Goal: Task Accomplishment & Management: Complete application form

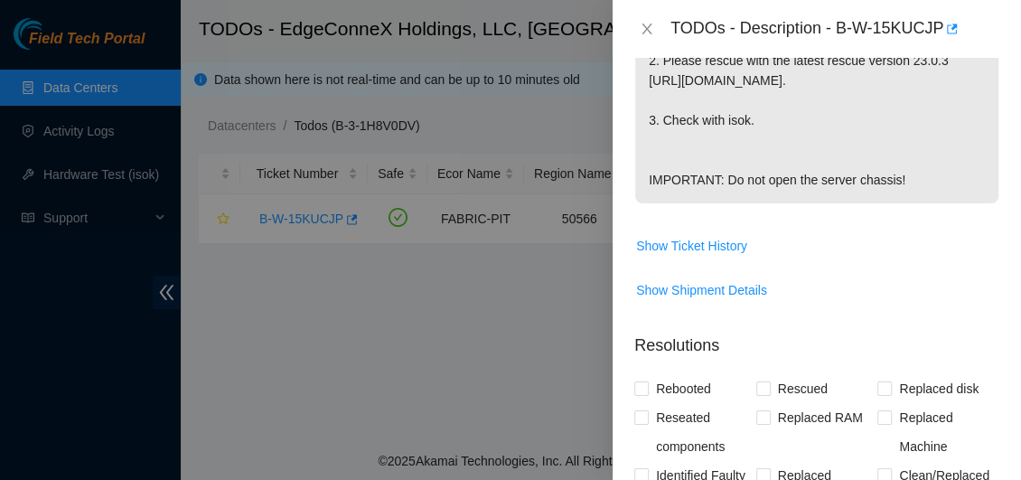
scroll to position [813, 0]
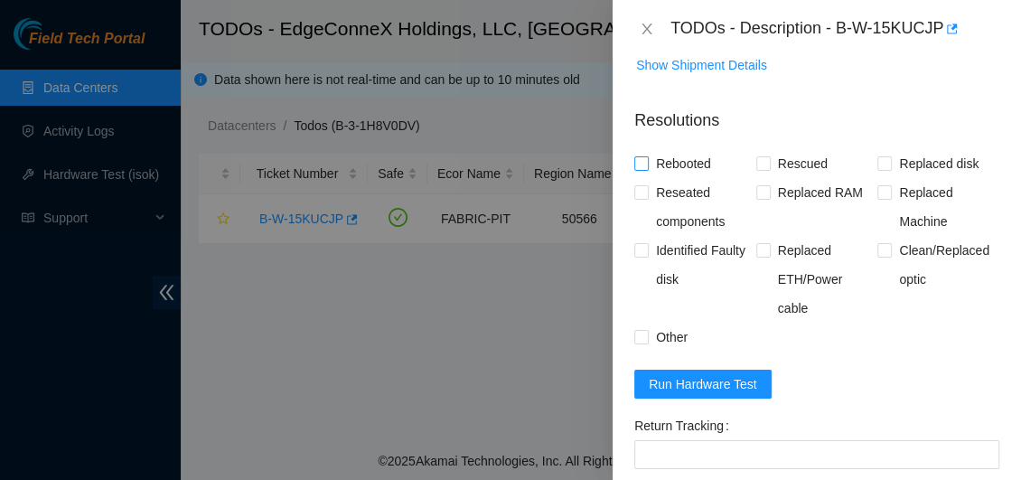
click at [644, 169] on input "Rebooted" at bounding box center [640, 162] width 13 height 13
checkbox input "true"
click at [771, 178] on span "Rescued" at bounding box center [803, 163] width 64 height 29
click at [769, 169] on input "Rescued" at bounding box center [762, 162] width 13 height 13
checkbox input "true"
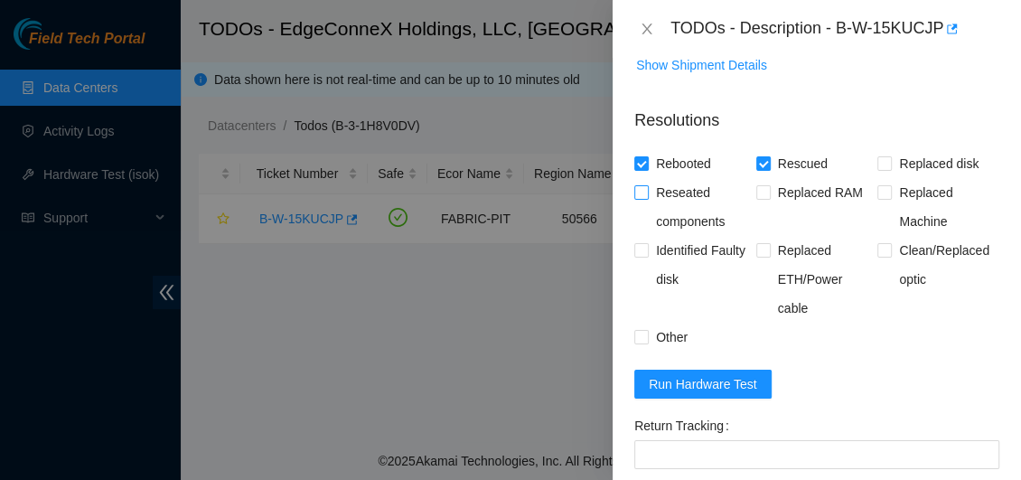
click at [643, 198] on input "Reseated components" at bounding box center [640, 191] width 13 height 13
checkbox input "true"
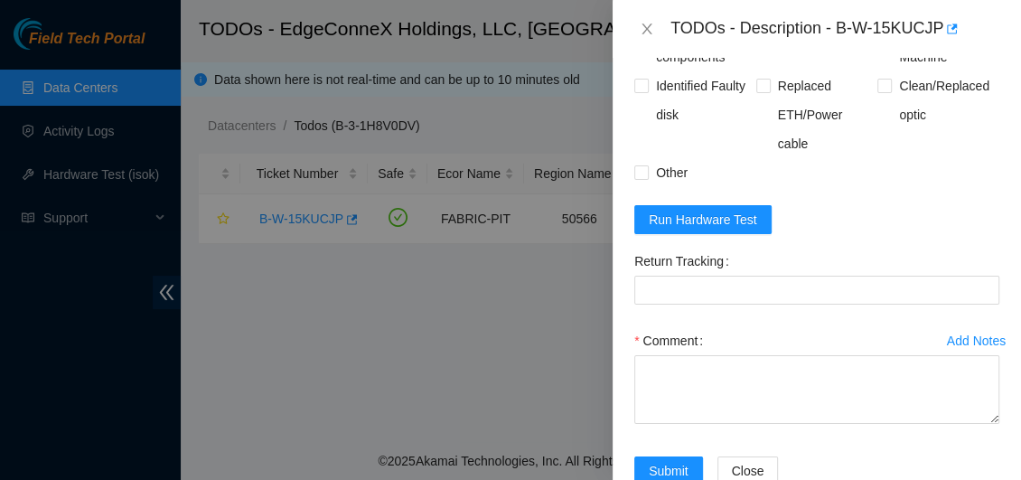
scroll to position [1044, 0]
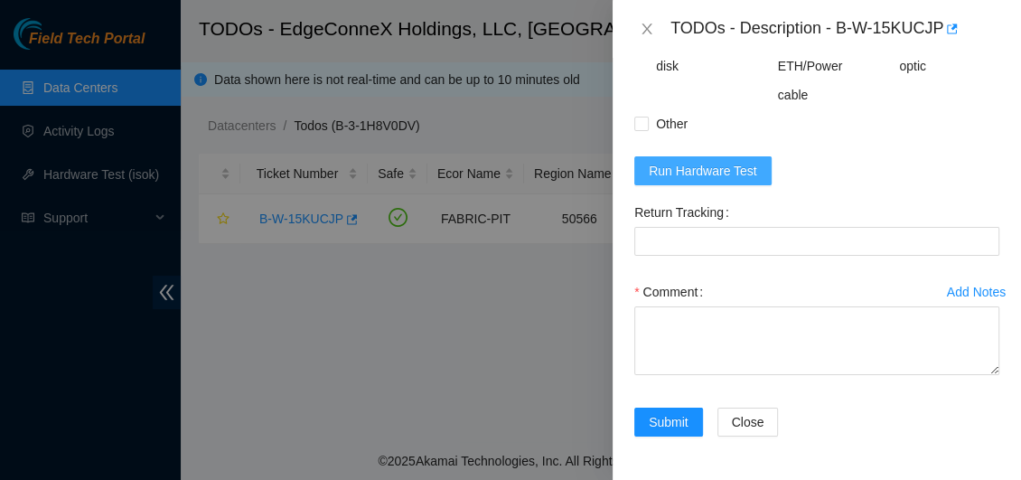
click at [667, 177] on span "Run Hardware Test" at bounding box center [703, 171] width 108 height 20
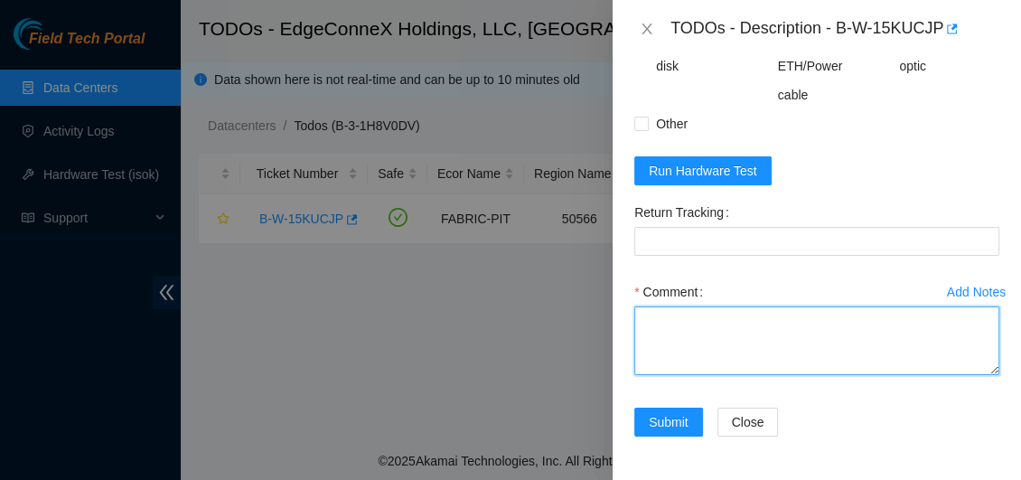
click at [688, 325] on textarea "Comment" at bounding box center [816, 340] width 365 height 69
type textarea "[PERSON_NAME]"
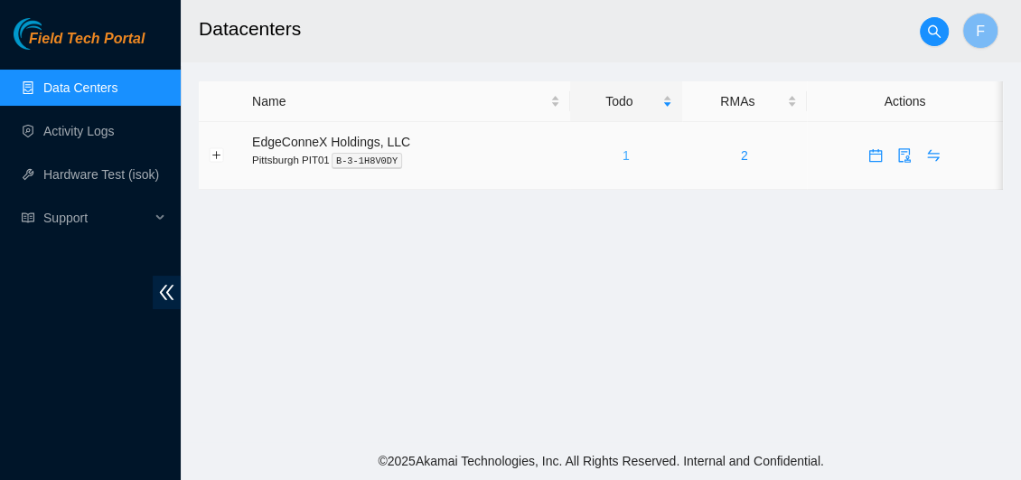
click at [623, 153] on link "1" at bounding box center [626, 155] width 7 height 14
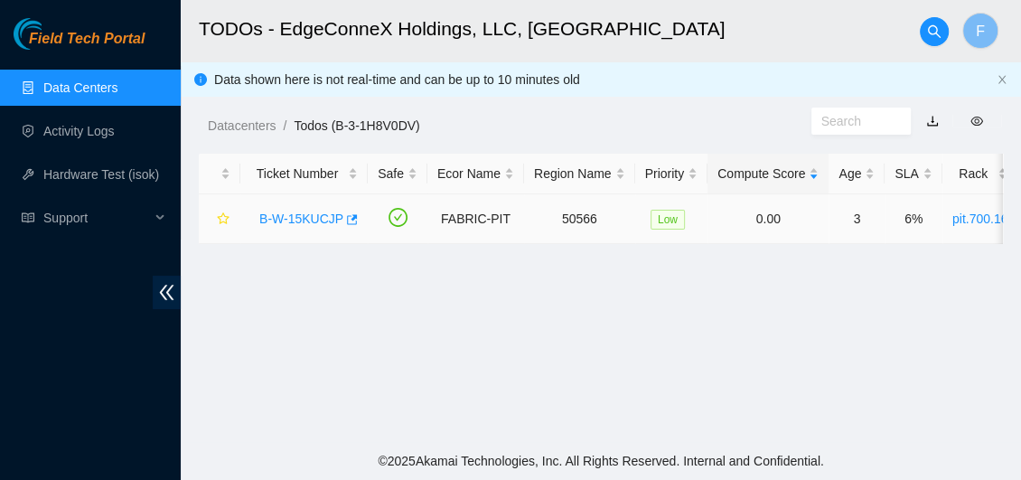
click at [324, 220] on link "B-W-15KUCJP" at bounding box center [301, 218] width 84 height 14
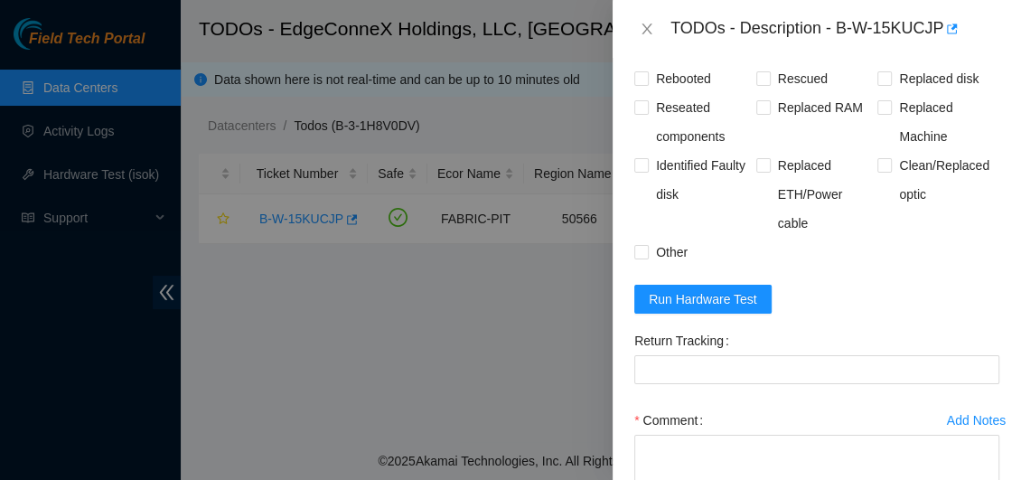
scroll to position [873, 0]
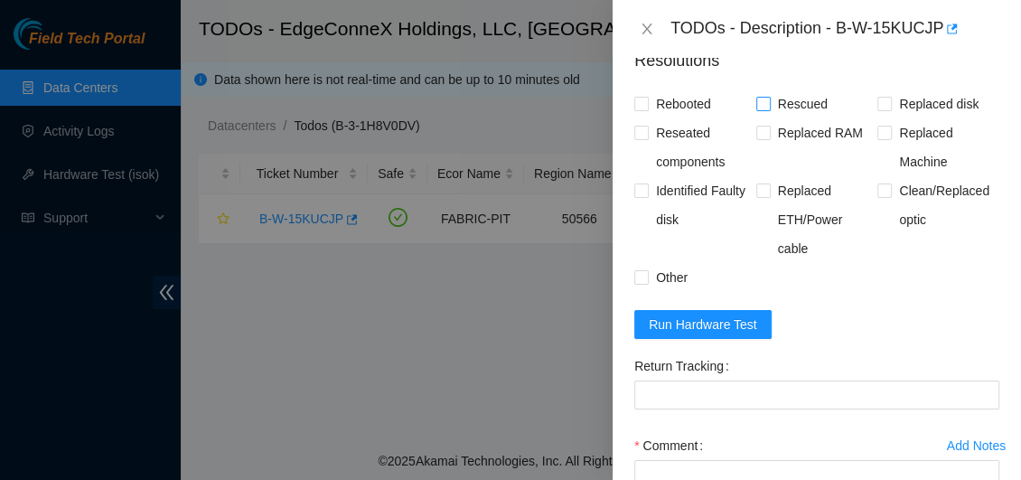
click at [761, 109] on input "Rescued" at bounding box center [762, 103] width 13 height 13
checkbox input "true"
click at [643, 109] on input "Rebooted" at bounding box center [640, 103] width 13 height 13
checkbox input "true"
click at [644, 138] on input "Reseated components" at bounding box center [640, 132] width 13 height 13
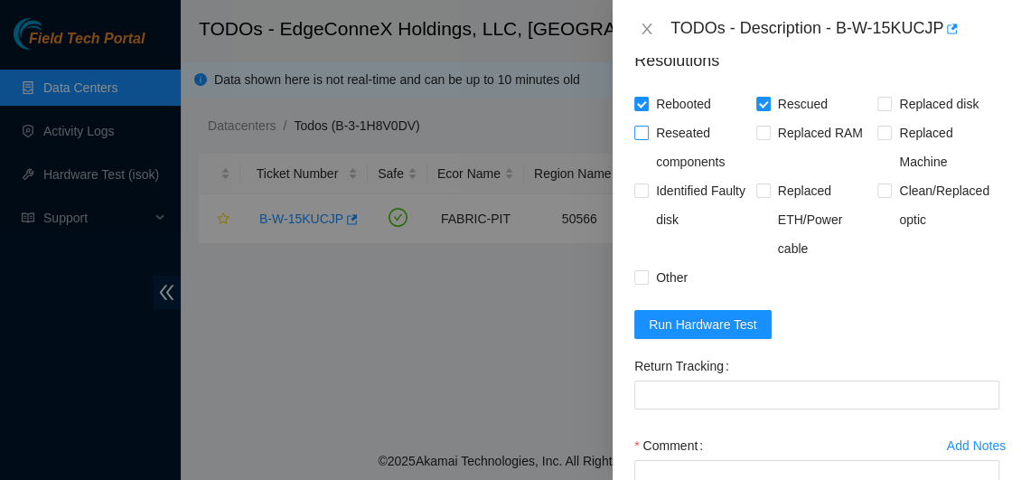
checkbox input "true"
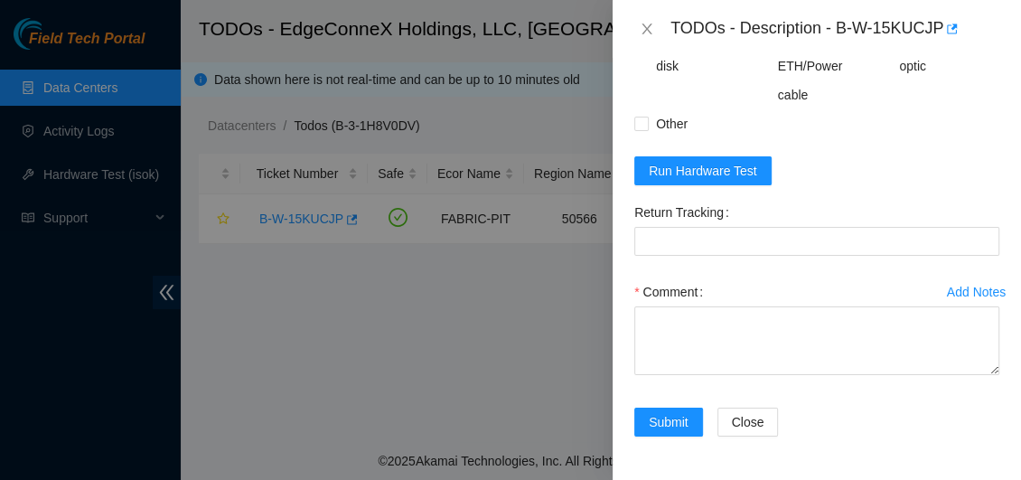
scroll to position [1036, 0]
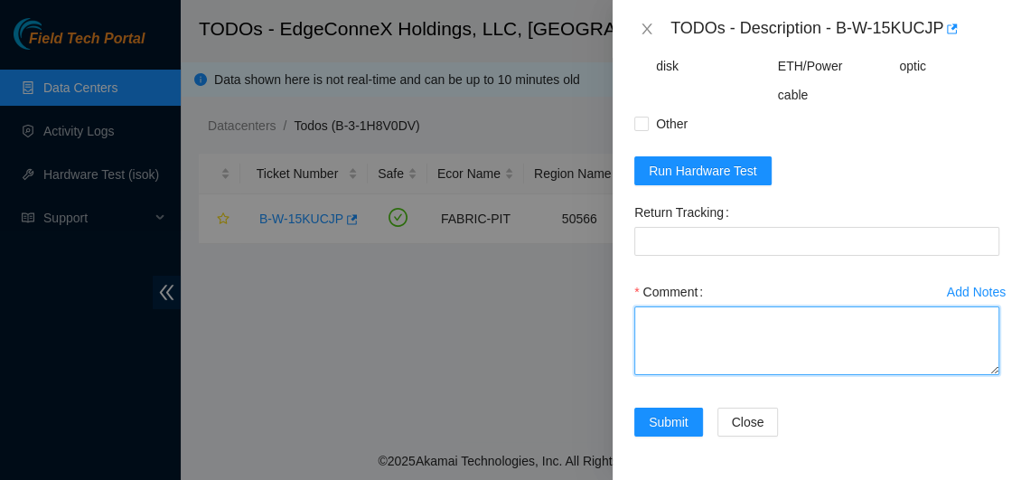
click at [692, 339] on textarea "Comment" at bounding box center [816, 340] width 365 height 69
click at [737, 333] on textarea "Powered down Rebooted" at bounding box center [816, 340] width 365 height 69
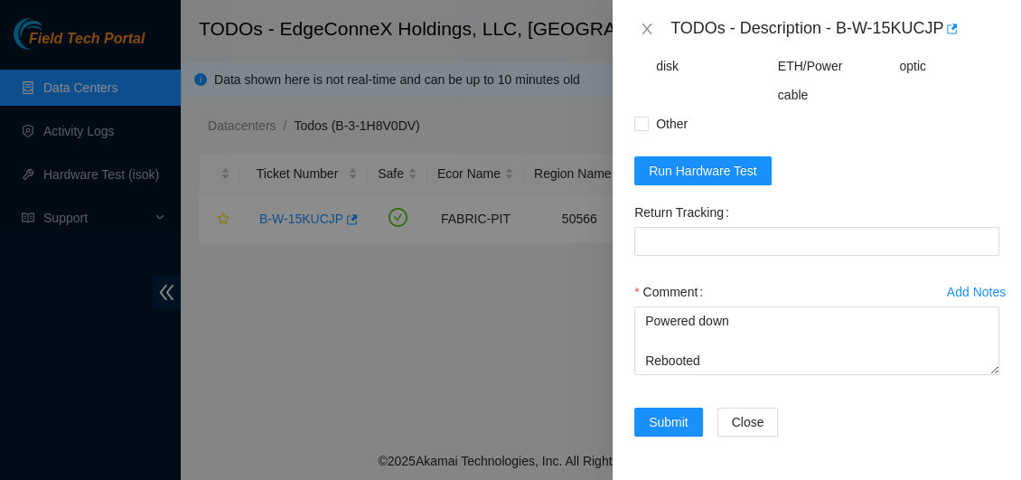
scroll to position [1029, 0]
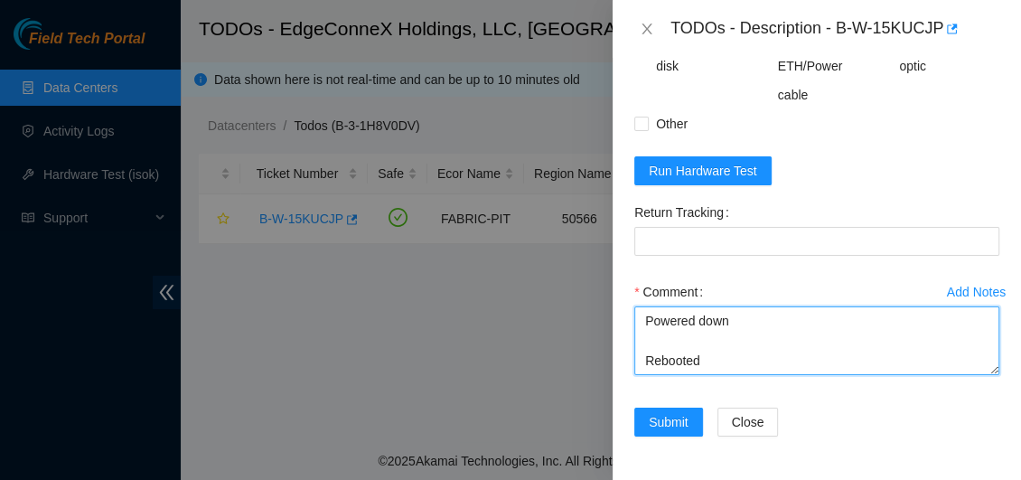
click at [653, 356] on textarea "Powered down Rebooted" at bounding box center [816, 340] width 365 height 69
click at [713, 358] on textarea "Powered down Rebooted" at bounding box center [816, 340] width 365 height 69
drag, startPoint x: 712, startPoint y: 342, endPoint x: 633, endPoint y: 341, distance: 79.5
click at [633, 341] on div "Add Notes Comment Powered down Rebooted Rescued" at bounding box center [817, 342] width 380 height 130
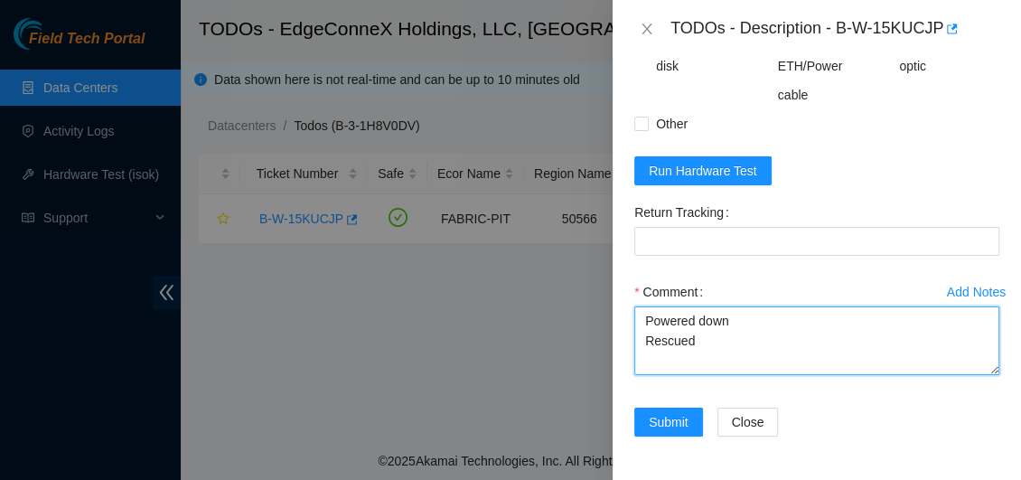
scroll to position [0, 0]
click at [711, 356] on textarea "Powered down Rescued" at bounding box center [816, 340] width 365 height 69
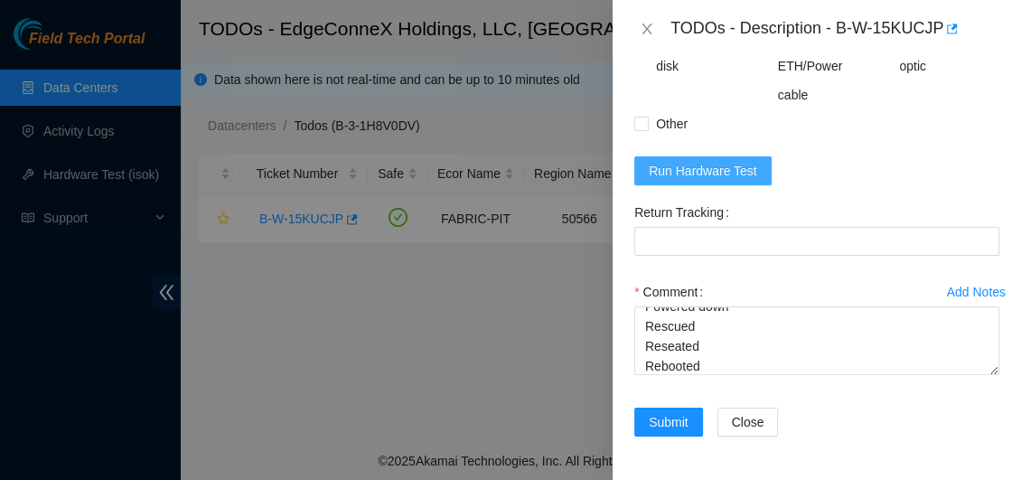
click at [669, 181] on span "Run Hardware Test" at bounding box center [703, 171] width 108 height 20
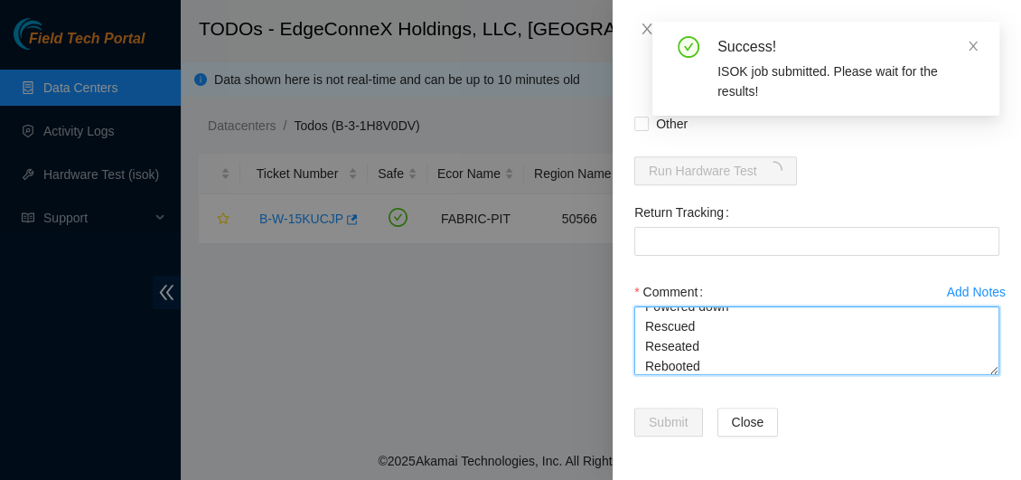
scroll to position [39, 0]
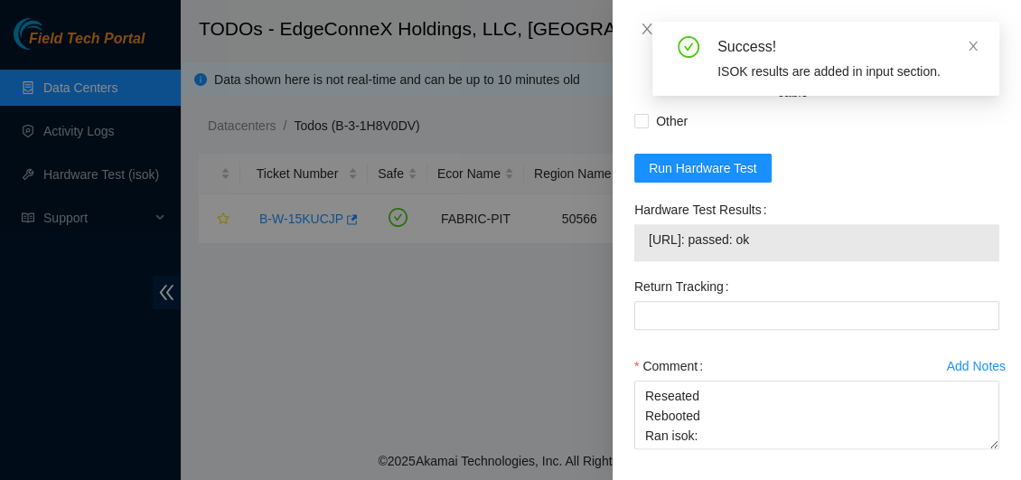
drag, startPoint x: 818, startPoint y: 250, endPoint x: 641, endPoint y: 242, distance: 177.3
click at [641, 242] on div "23.215.62.169: passed: ok" at bounding box center [816, 242] width 365 height 37
copy tbody "23.215.62.169: passed: ok"
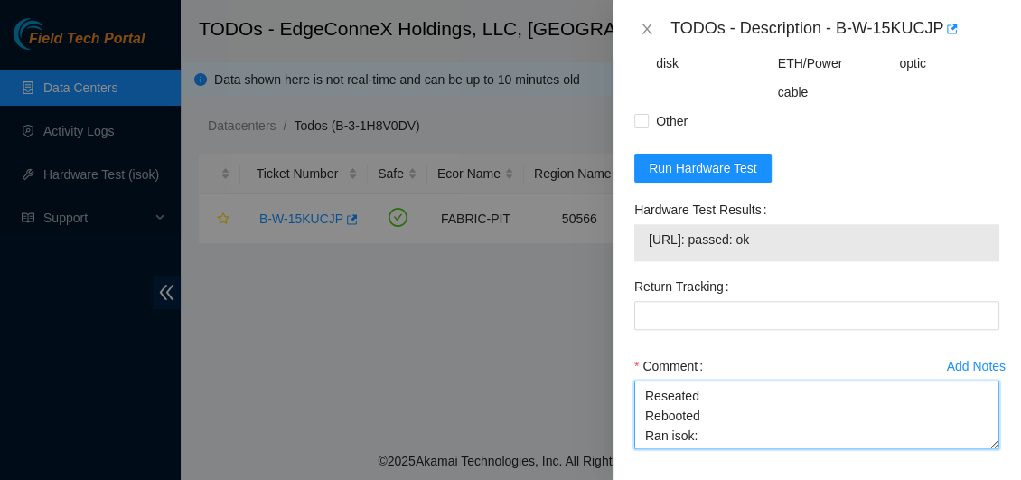
click at [715, 449] on textarea "Powered down Rescued Reseated Rebooted Ran isok:" at bounding box center [816, 414] width 365 height 69
paste textarea "23.215.62.169: passed: ok"
type textarea "Powered down Rescued Reseated Rebooted Ran isok: 23.215.62.169: passed: ok"
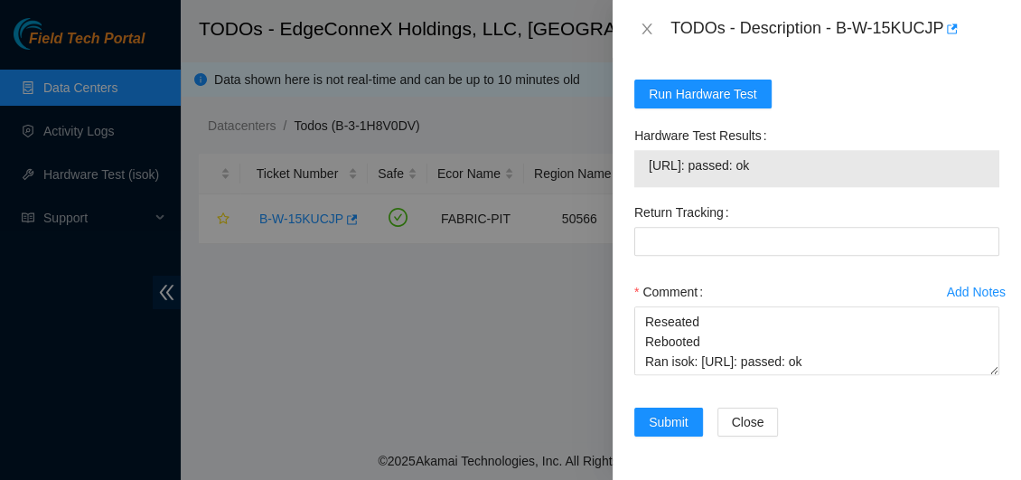
scroll to position [1121, 0]
click at [670, 426] on span "Submit" at bounding box center [669, 422] width 40 height 20
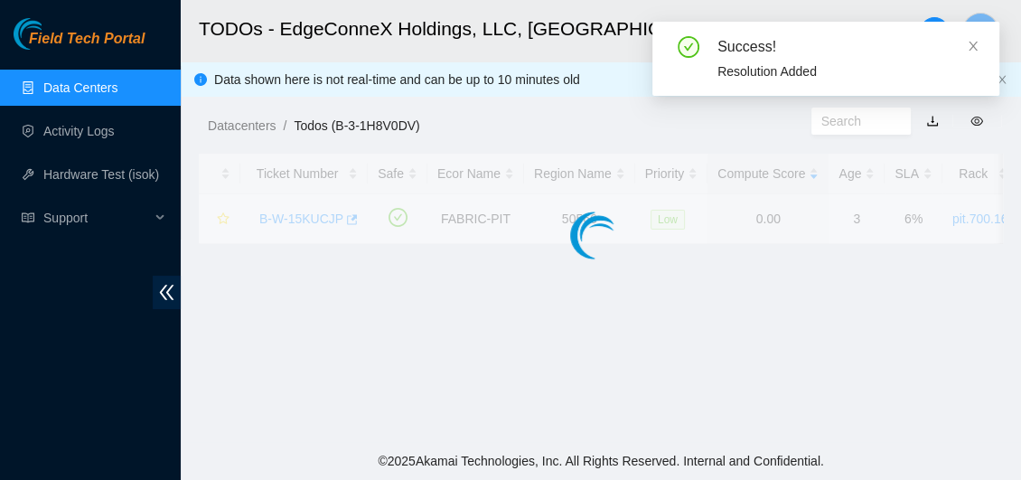
scroll to position [643, 0]
